Goal: Task Accomplishment & Management: Use online tool/utility

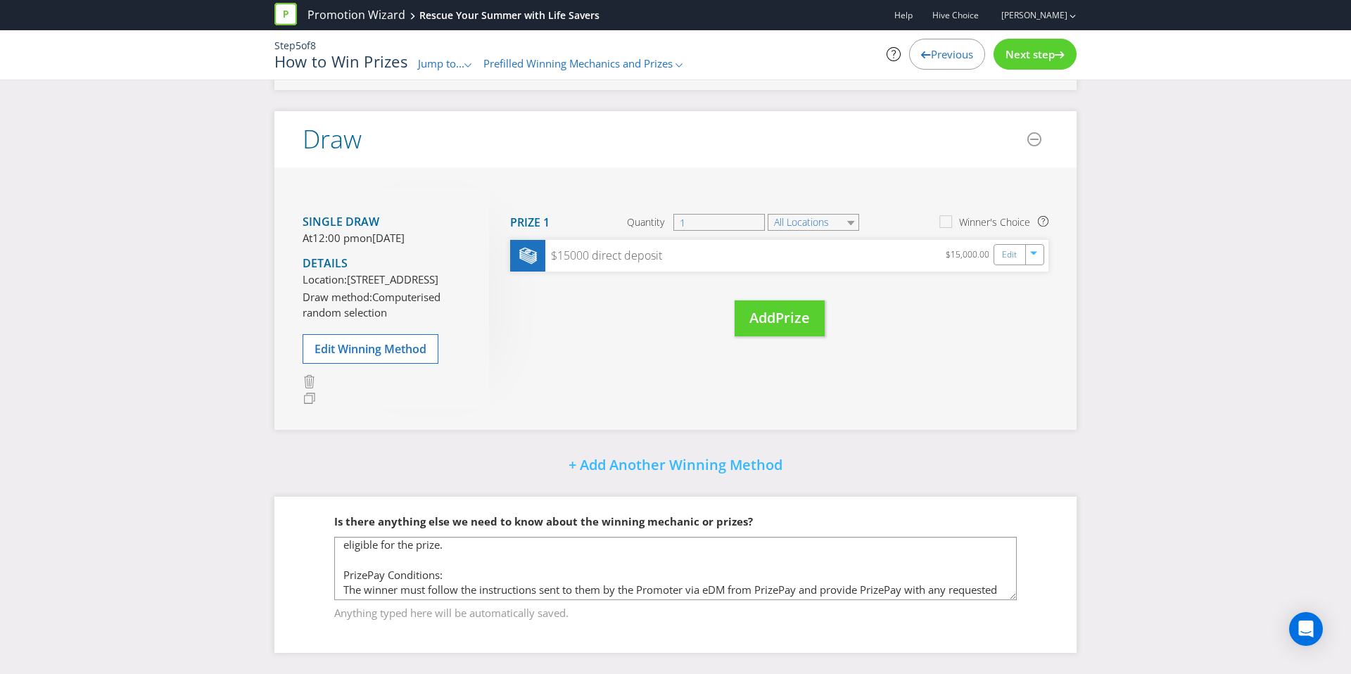
scroll to position [65, 0]
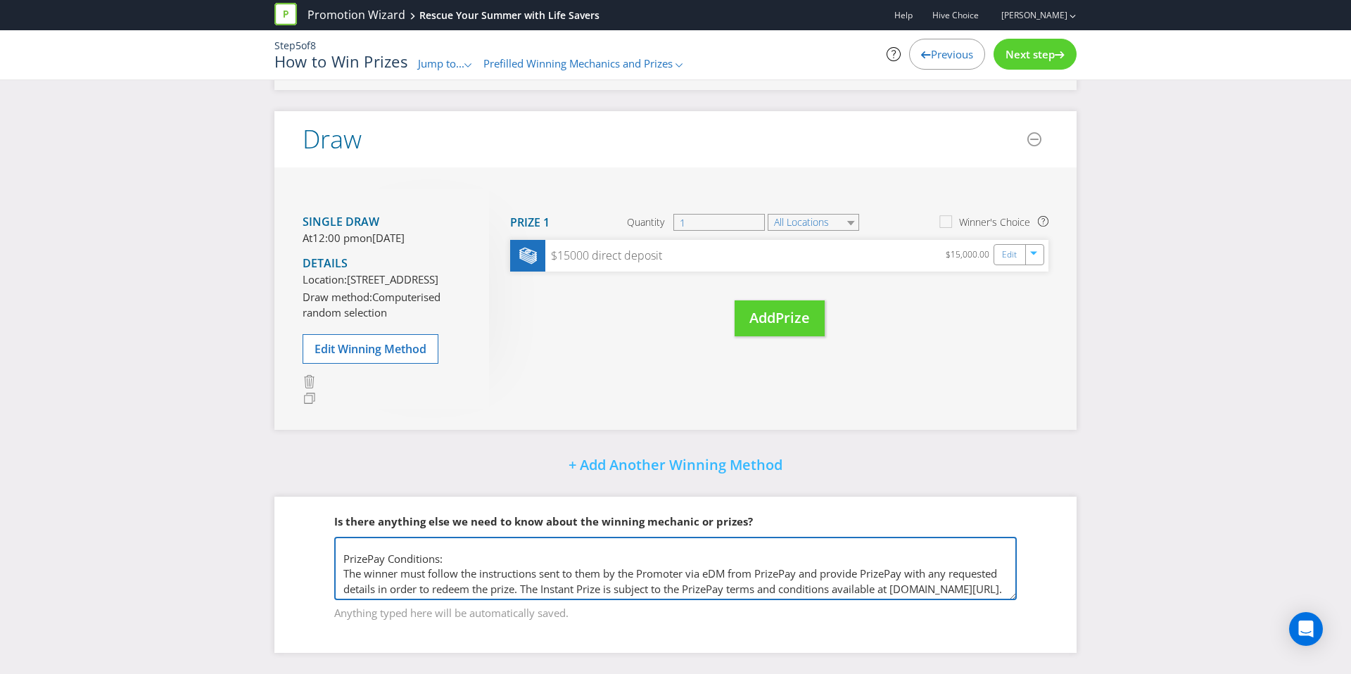
click at [371, 544] on textarea "There will be 4,000 ‘winning moments’ during the Promotional Period. If a valid…" at bounding box center [675, 568] width 682 height 63
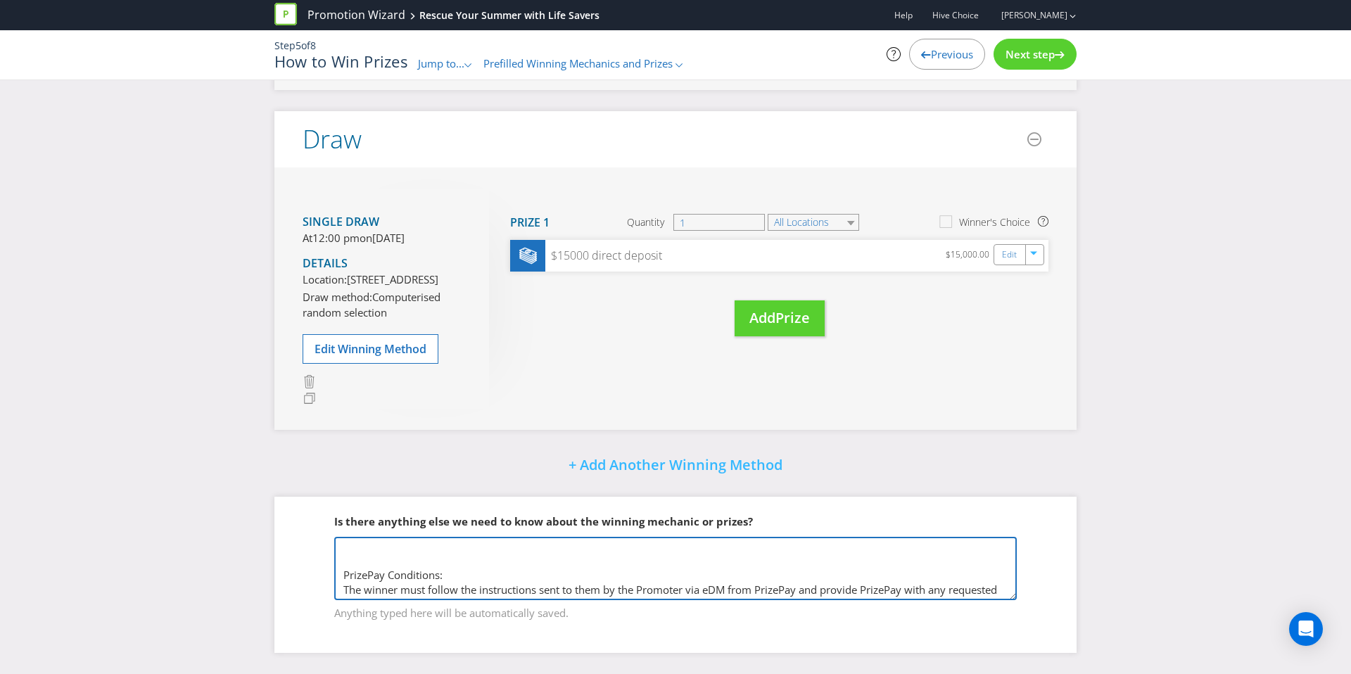
paste textarea "Re: Raising the Bar: The 2026 Hive Invitational Golf Day"
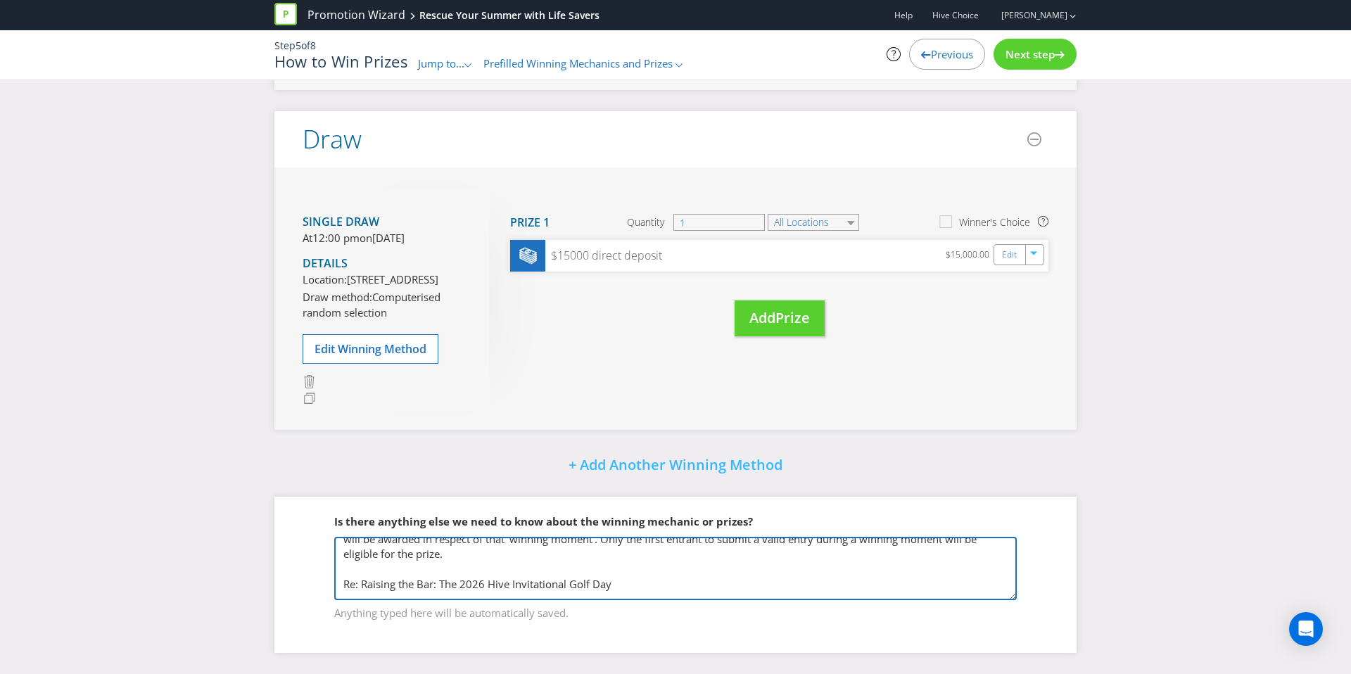
scroll to position [39, 0]
paste textarea "Re: Raising the Bar: The 2026 Hive Invitational Golf Day"
type textarea "There will be 4,000 ‘winning moments’ during the Promotional Period. If a valid…"
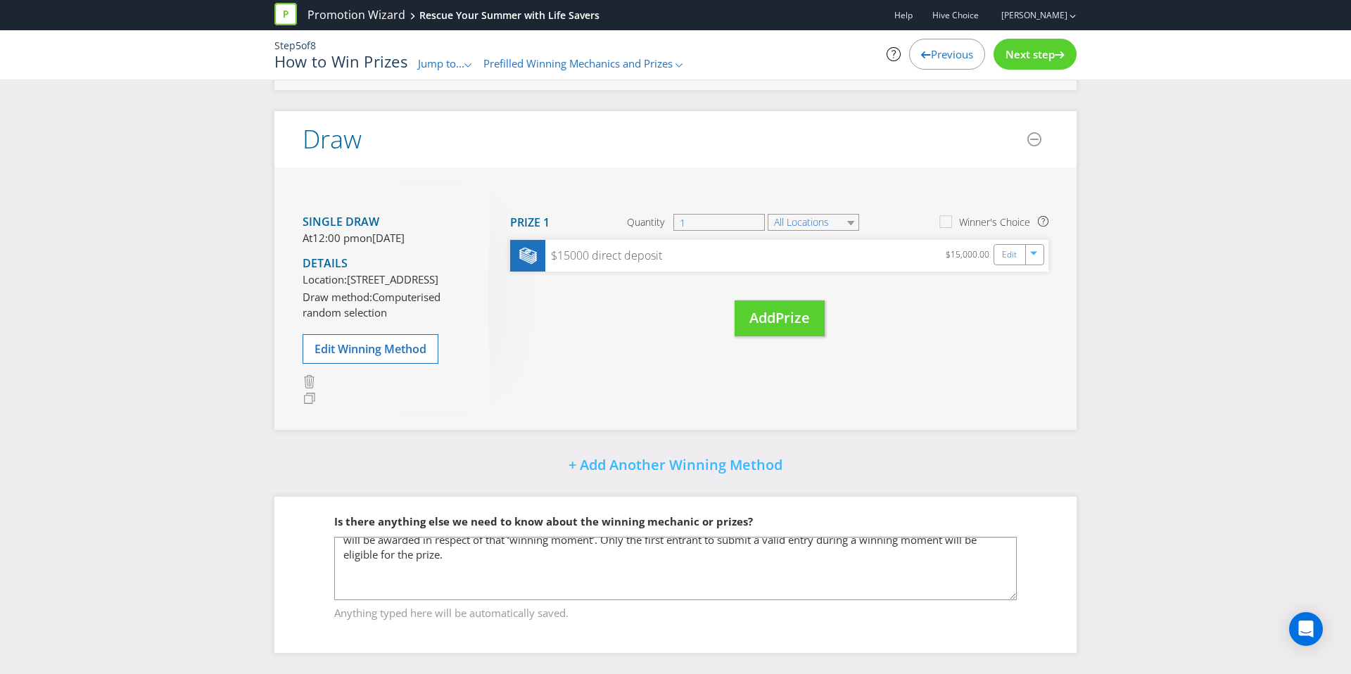
click at [931, 58] on span "Previous" at bounding box center [952, 54] width 42 height 14
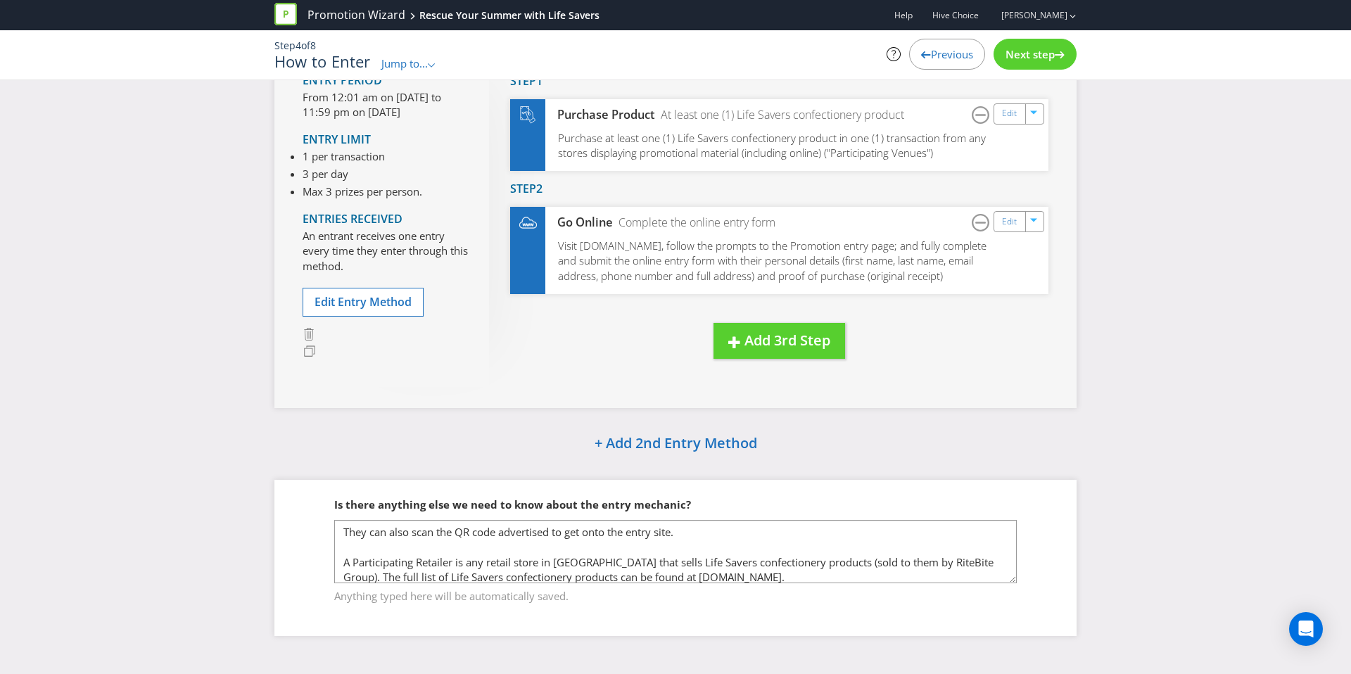
scroll to position [6, 0]
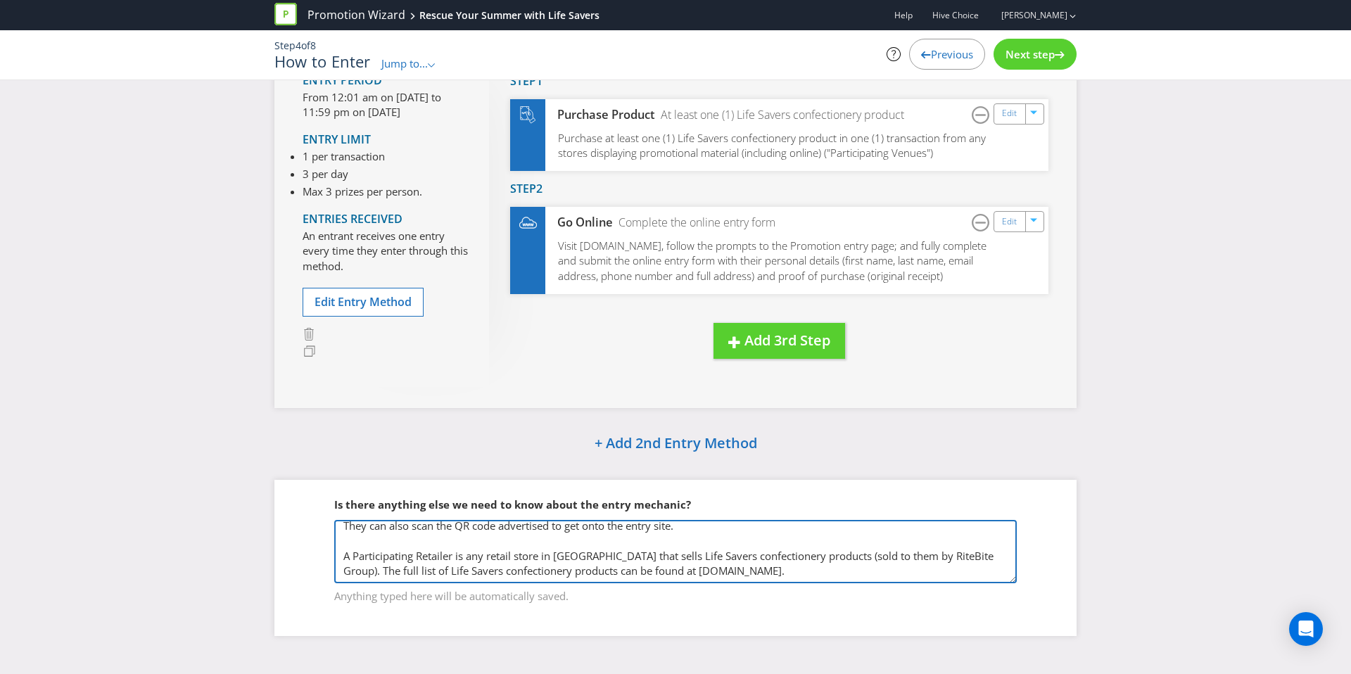
click at [778, 573] on textarea "They can also scan the QR code advertised to get onto the entry site. A Partici…" at bounding box center [675, 551] width 682 height 63
paste textarea "*In the event that a purchase receipt is not provided to an entrant for their q…"
type textarea "They can also scan the QR code advertised to get onto the entry site. A Partici…"
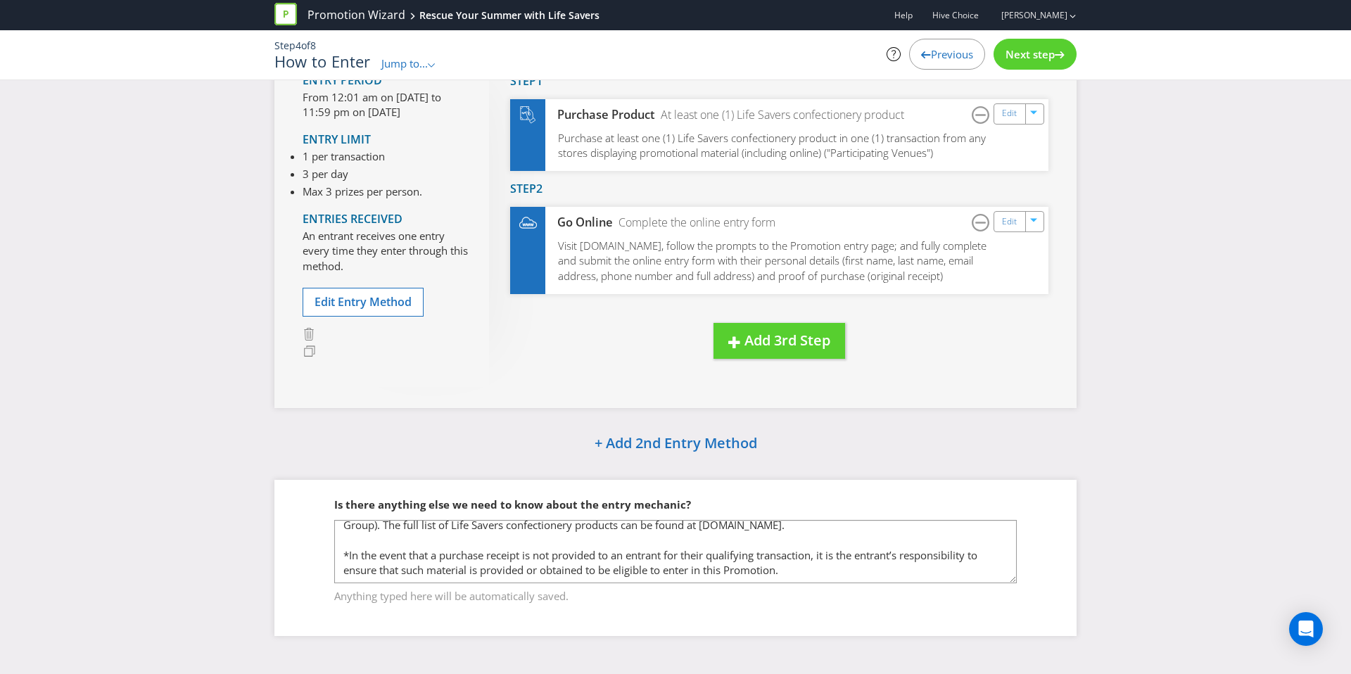
click at [1038, 65] on div "Next step" at bounding box center [1034, 54] width 83 height 31
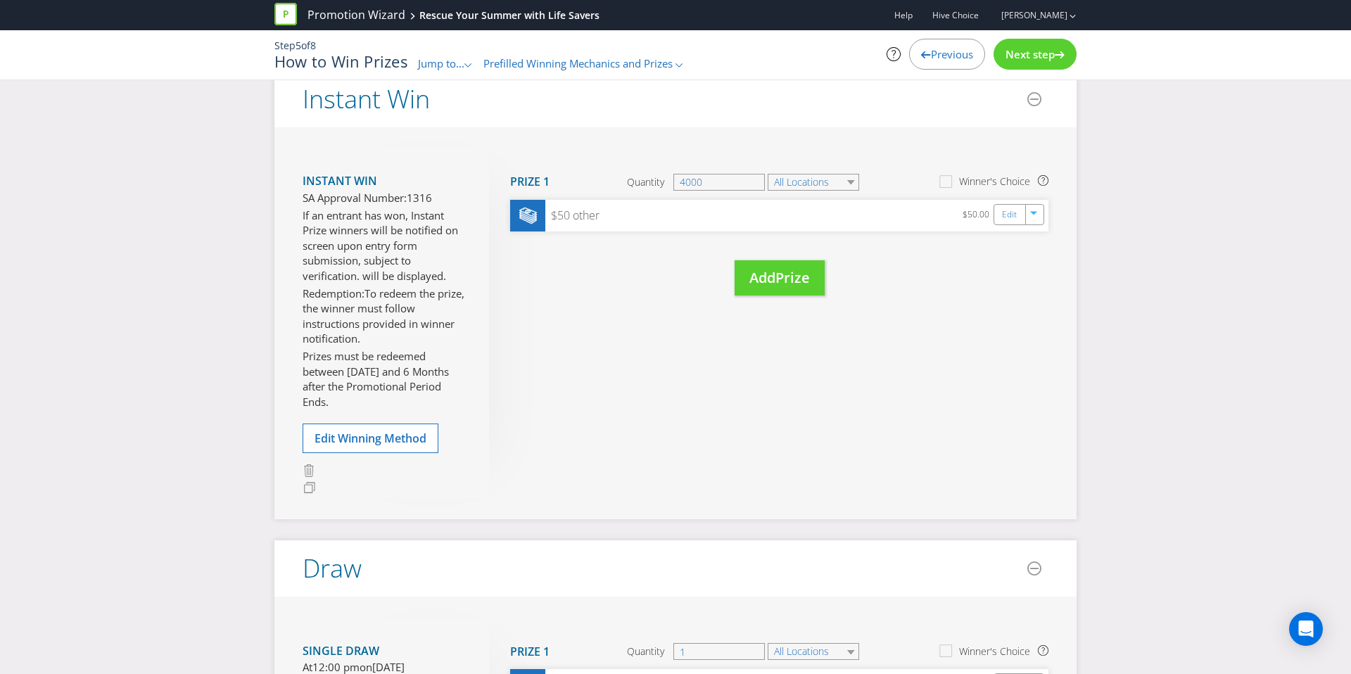
click at [1038, 65] on div "Next step" at bounding box center [1034, 54] width 83 height 31
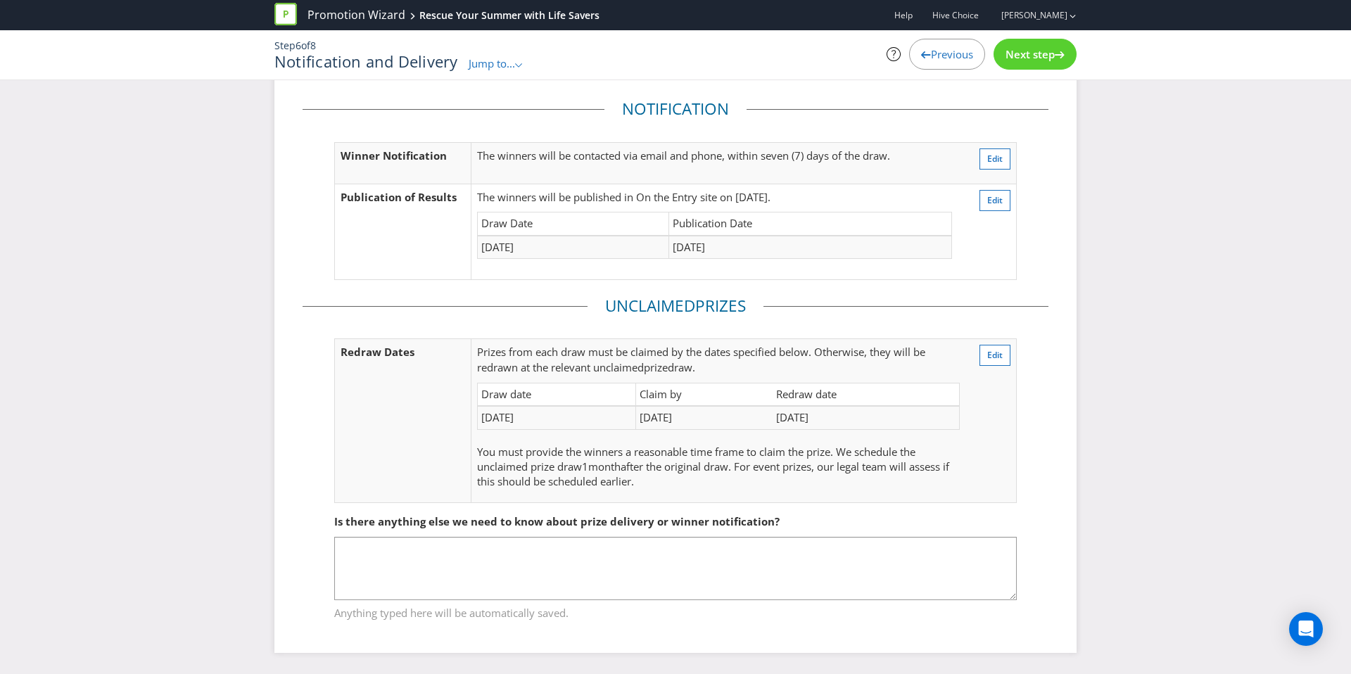
click at [1038, 65] on div "Next step" at bounding box center [1034, 54] width 83 height 31
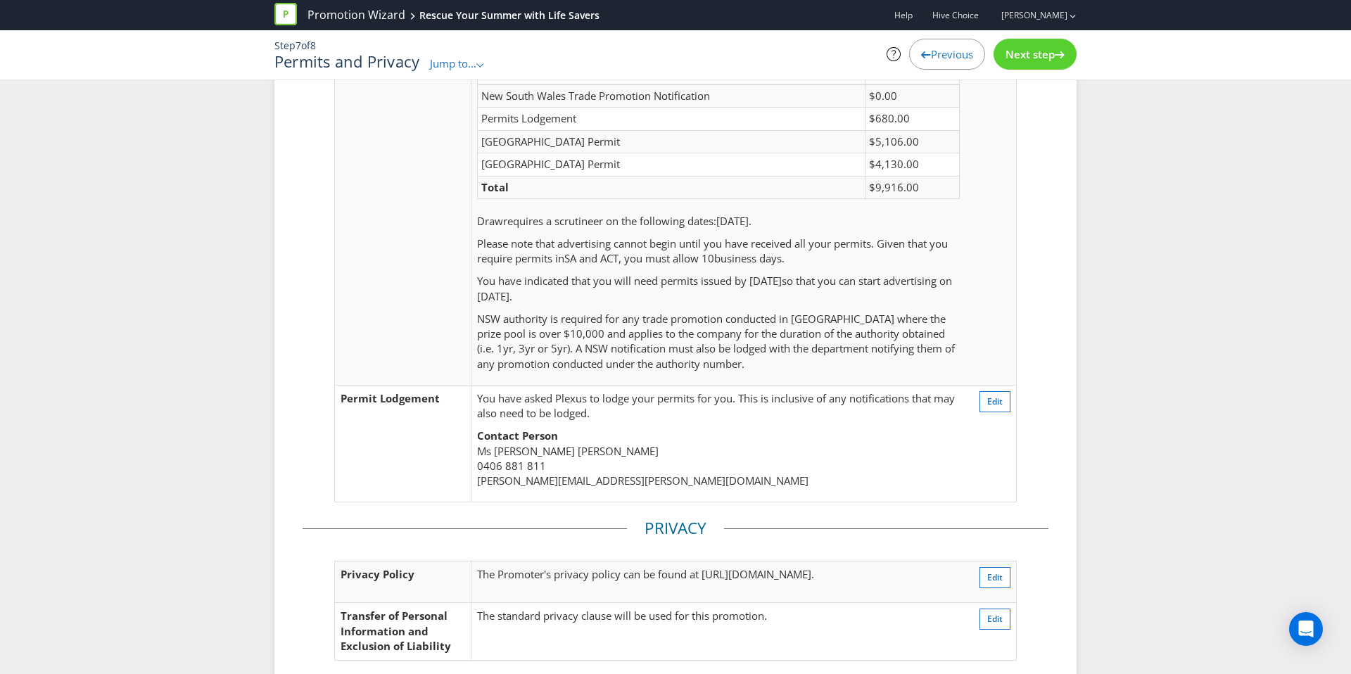
click at [1038, 65] on div "Next step" at bounding box center [1034, 54] width 83 height 31
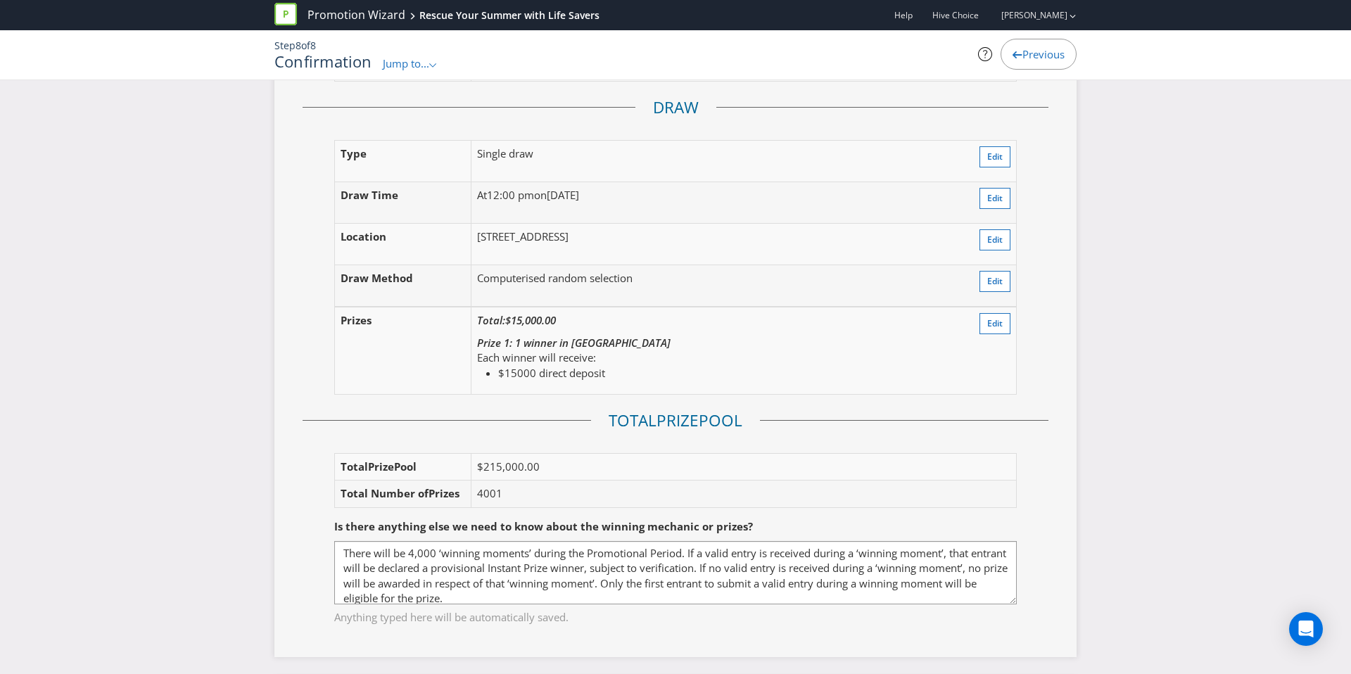
scroll to position [2209, 0]
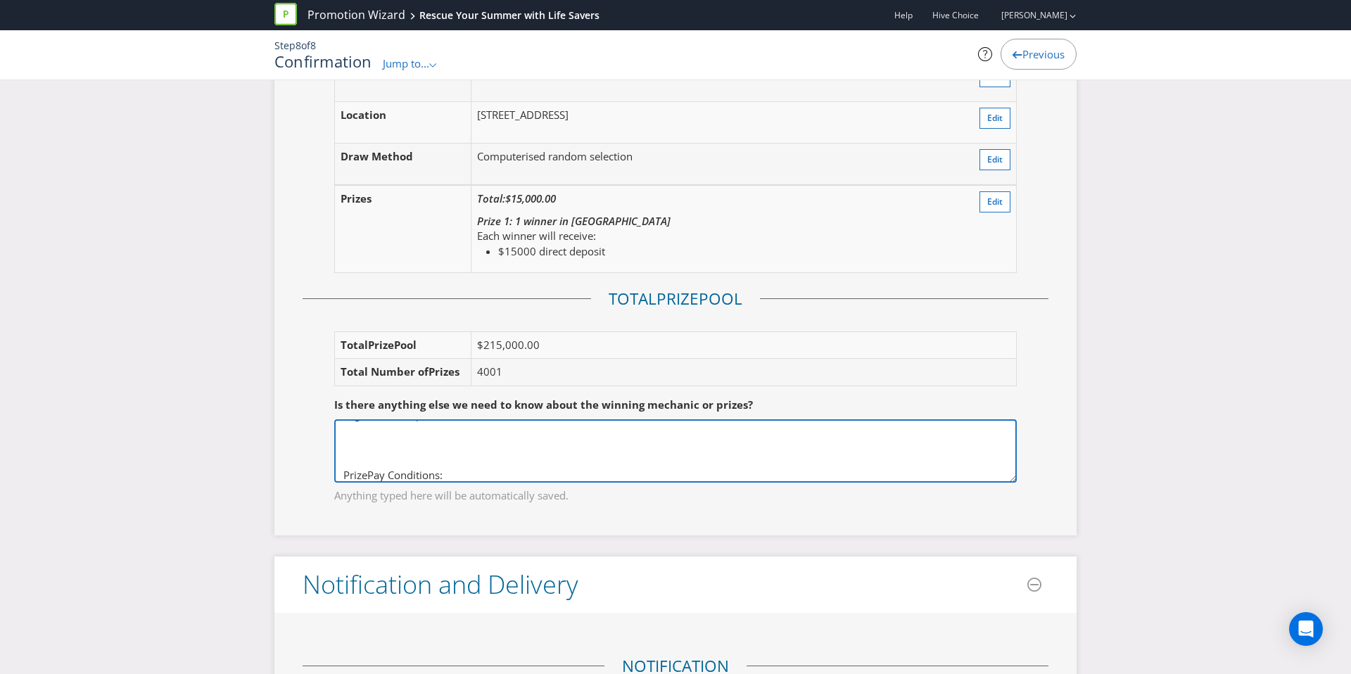
click at [403, 472] on textarea "There will be 4,000 ‘winning moments’ during the Promotional Period. If a valid…" at bounding box center [675, 450] width 682 height 63
click at [399, 461] on textarea "There will be 4,000 ‘winning moments’ during the Promotional Period. If a valid…" at bounding box center [675, 450] width 682 height 63
paste textarea "All entries (including the Instant Prize winners) will also be entered into the…"
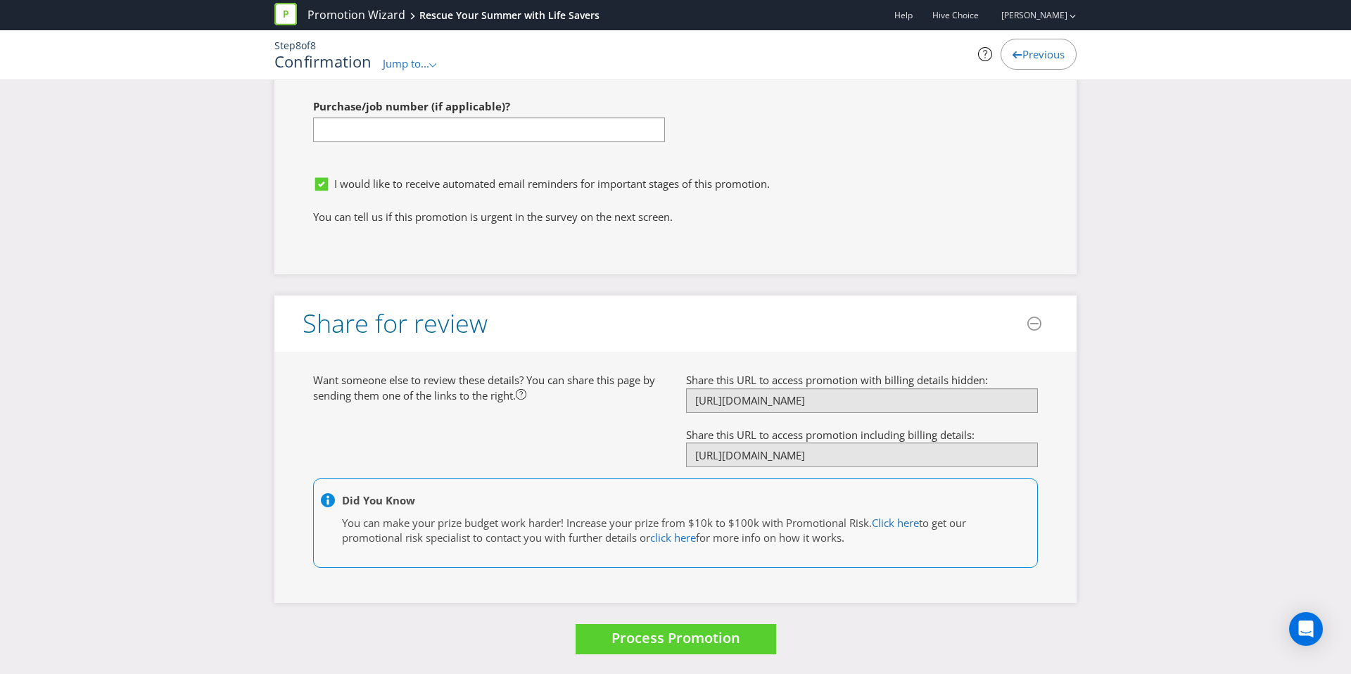
scroll to position [5427, 0]
type textarea "There will be 4,000 ‘winning moments’ during the Promotional Period. If a valid…"
click at [649, 637] on span "Process Promotion" at bounding box center [675, 636] width 129 height 19
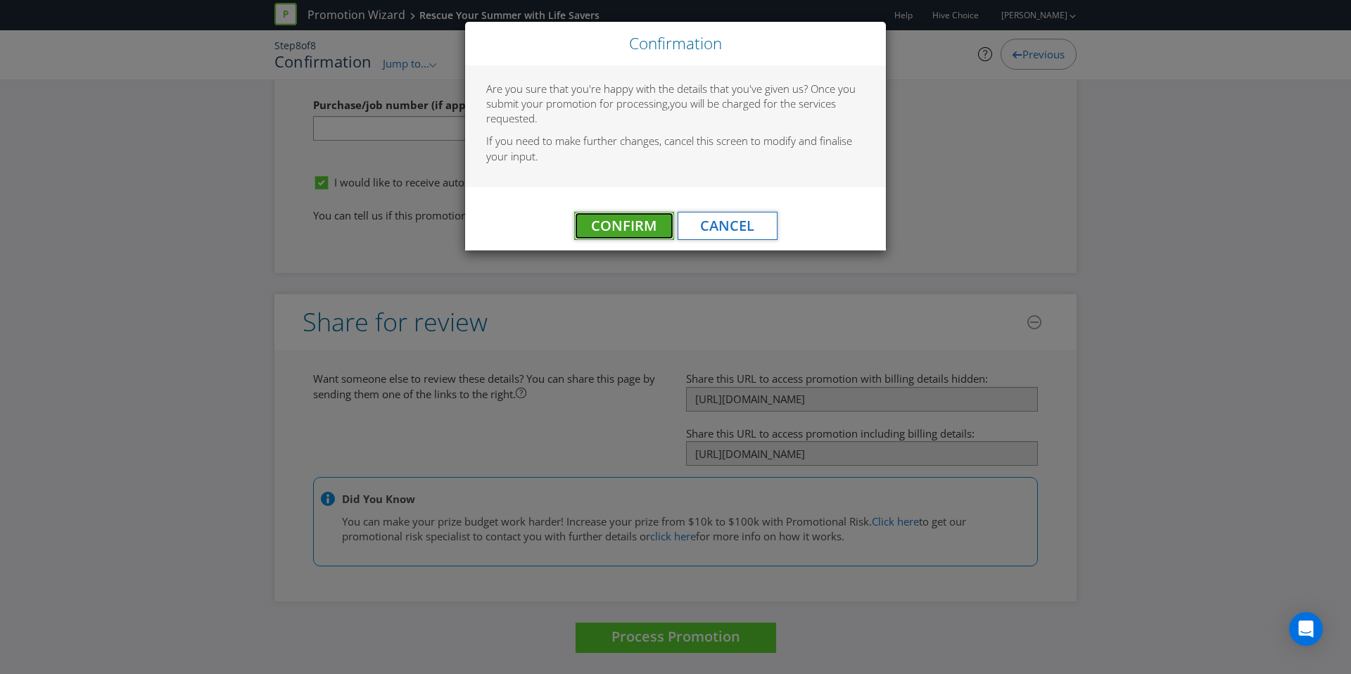
click at [638, 221] on span "Confirm" at bounding box center [623, 225] width 65 height 19
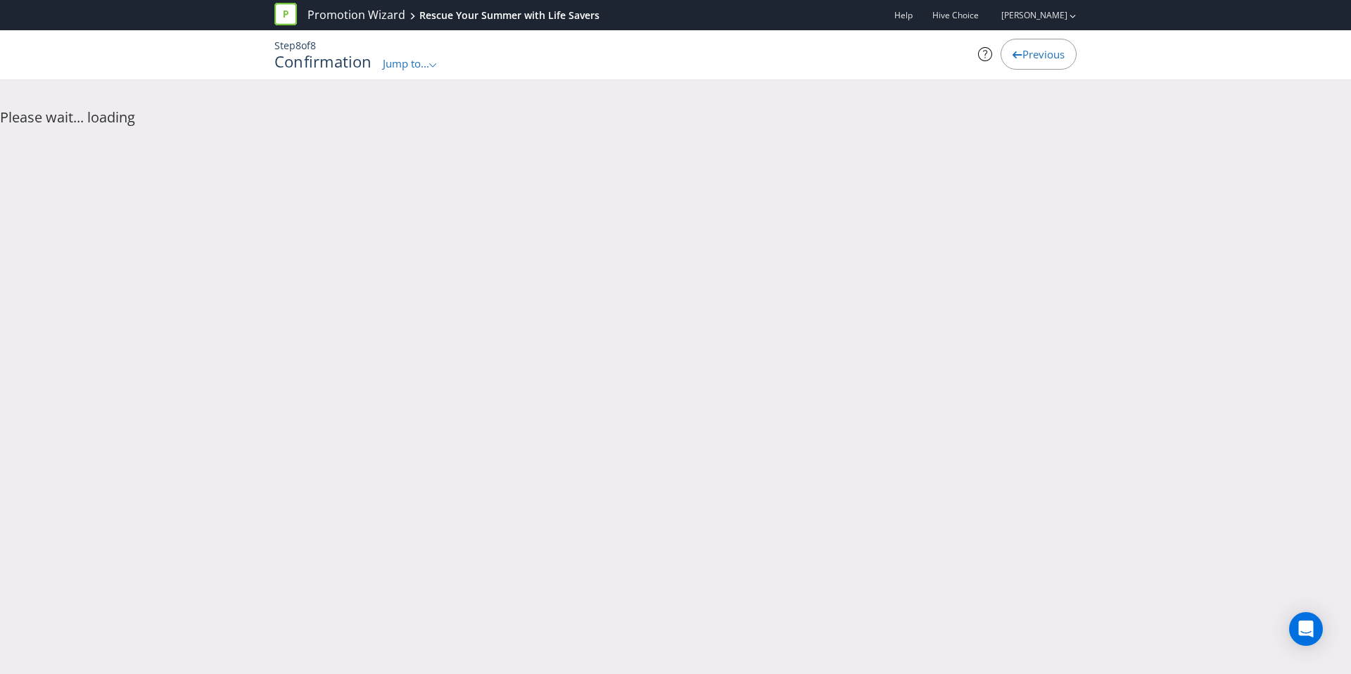
scroll to position [0, 0]
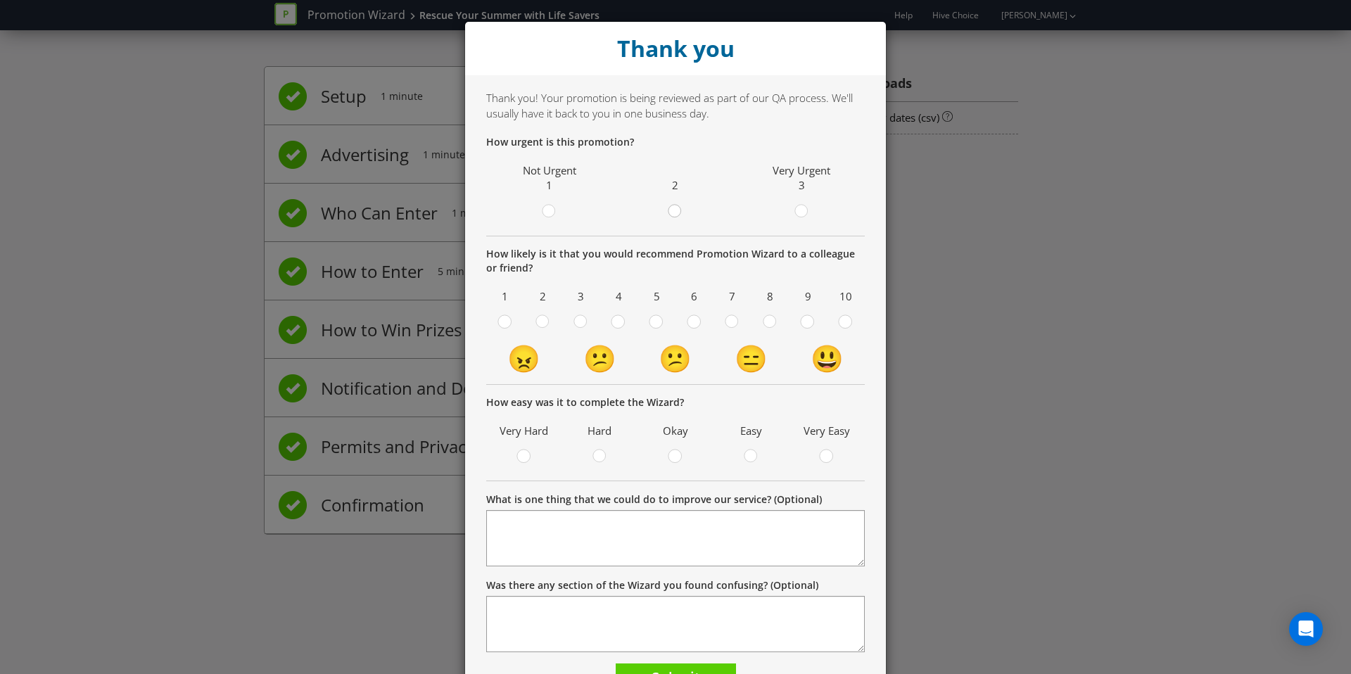
click at [674, 215] on circle at bounding box center [674, 211] width 13 height 13
click at [0, 0] on input "radio" at bounding box center [0, 0] width 0 height 0
click at [845, 328] on div at bounding box center [845, 323] width 14 height 18
click at [0, 0] on input "radio" at bounding box center [0, 0] width 0 height 0
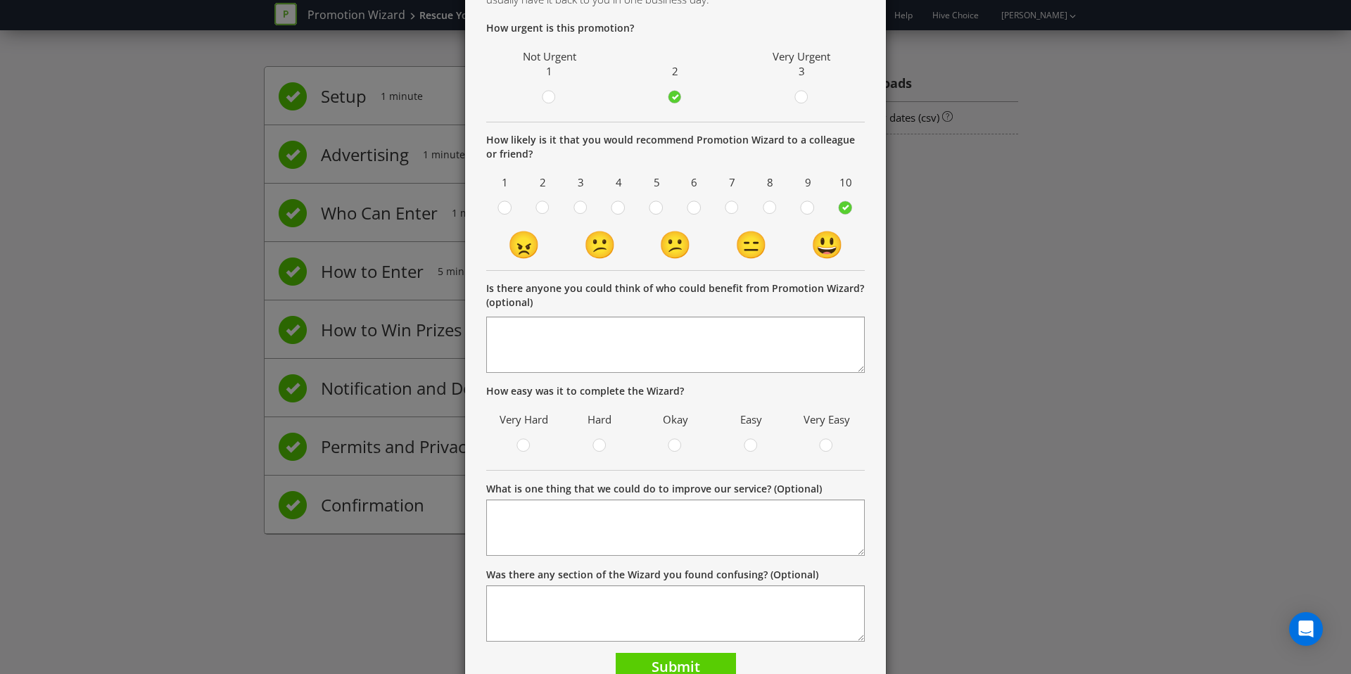
scroll to position [134, 0]
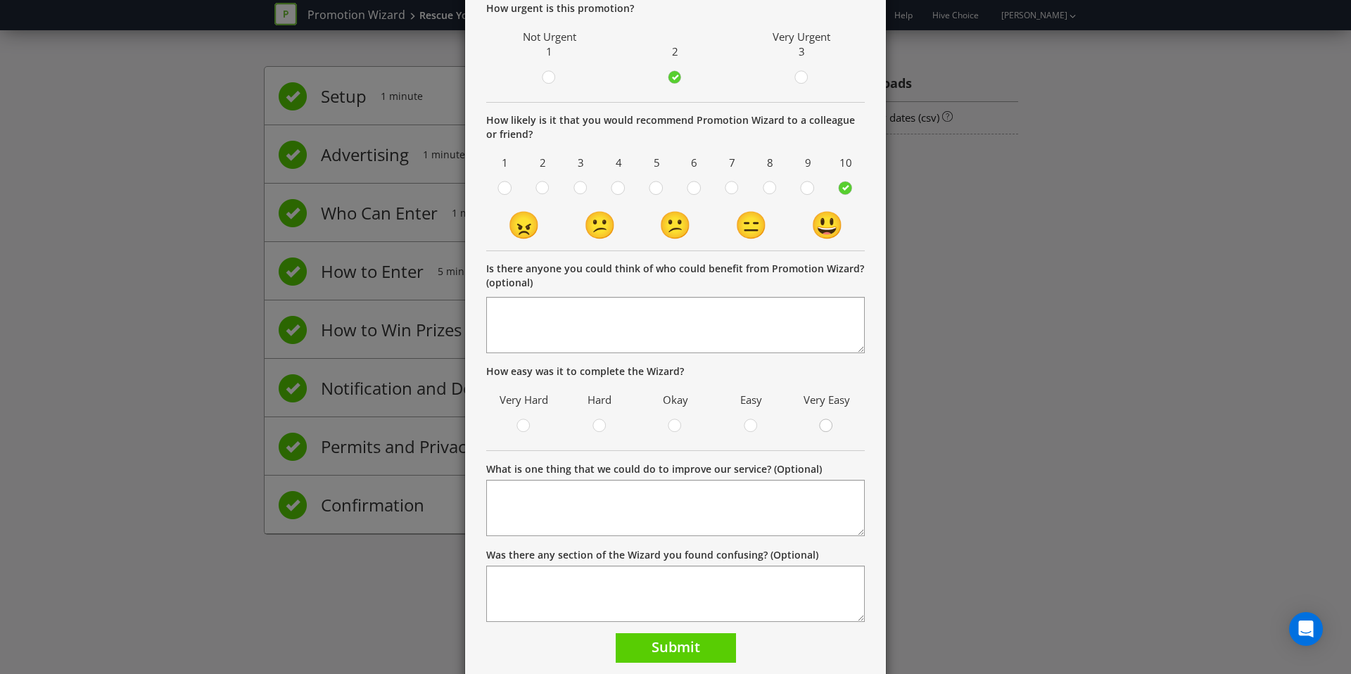
click at [826, 428] on circle at bounding box center [825, 425] width 13 height 13
click at [0, 0] on input "radio" at bounding box center [0, 0] width 0 height 0
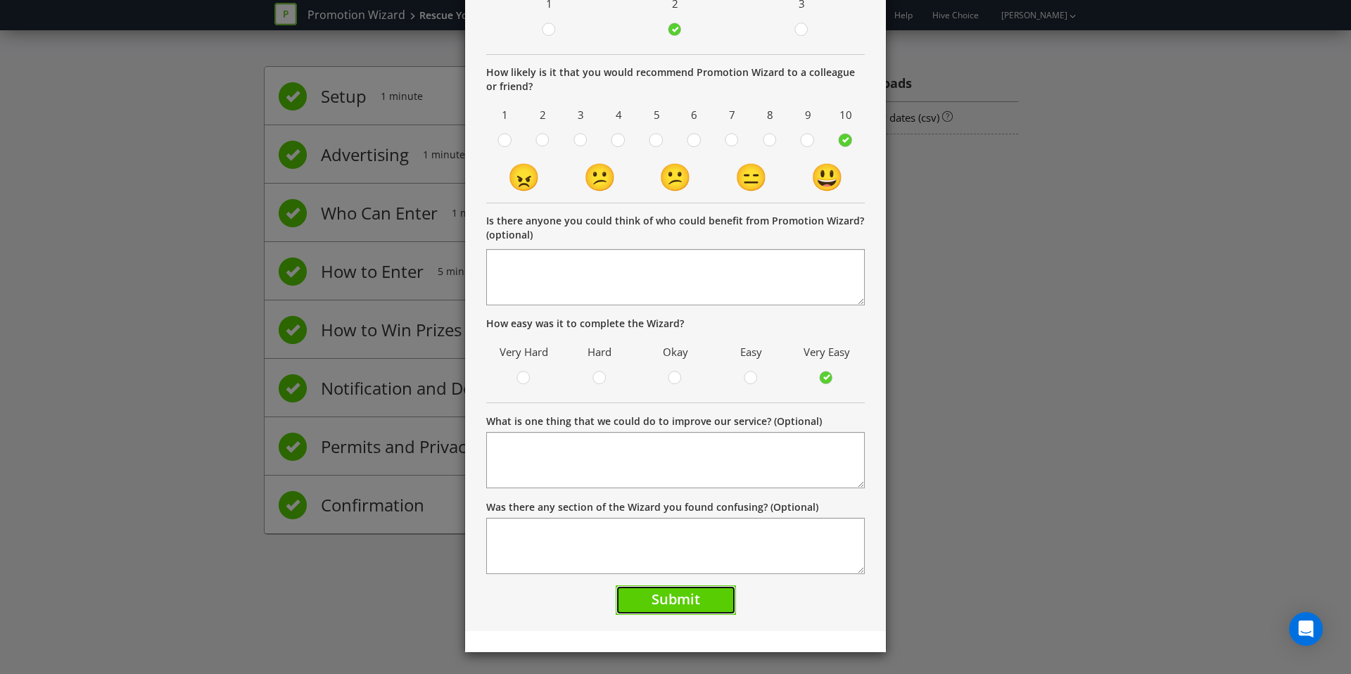
click at [684, 599] on span "Submit" at bounding box center [675, 598] width 49 height 19
